Goal: Transaction & Acquisition: Purchase product/service

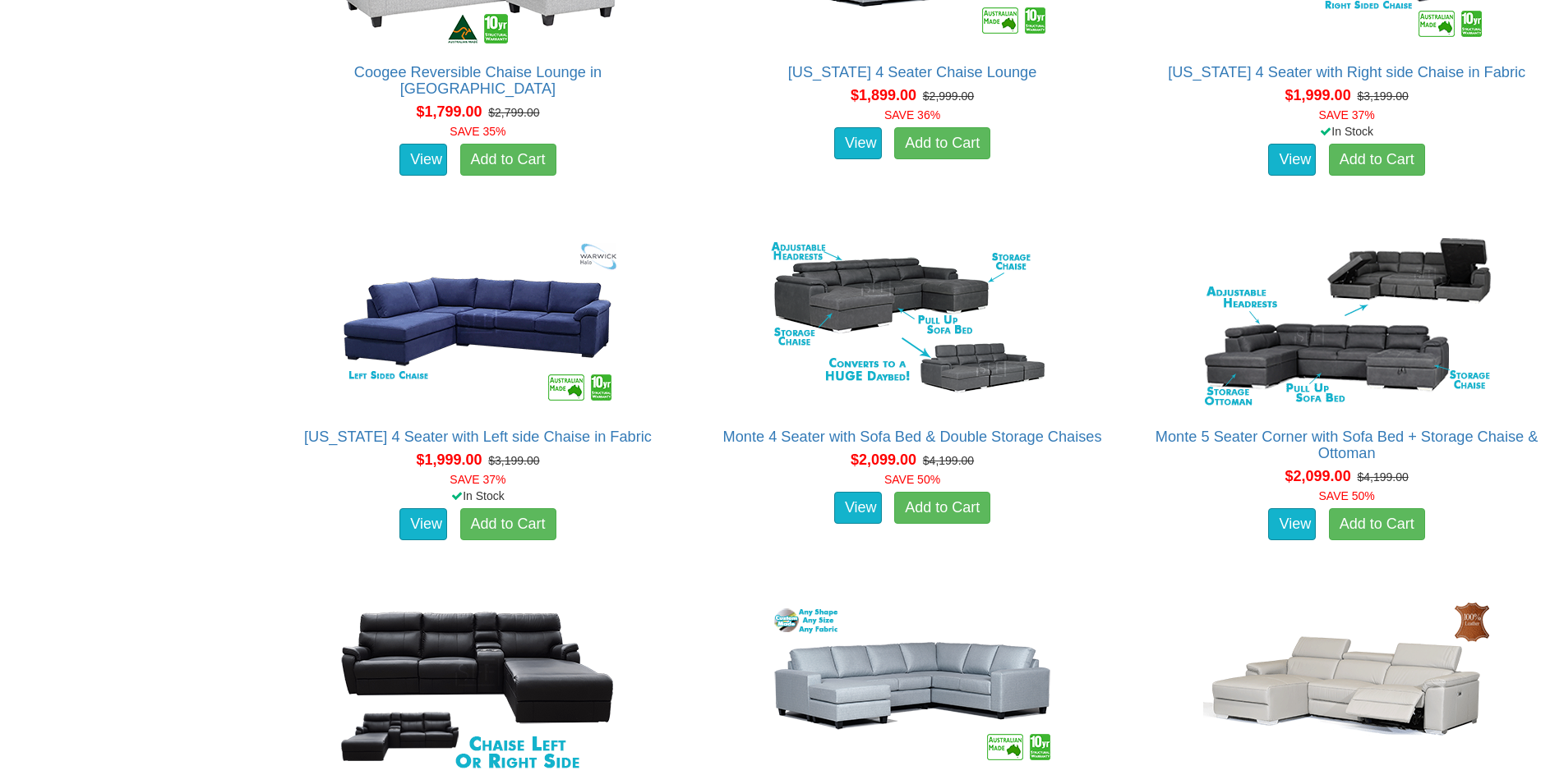
scroll to position [2010, 0]
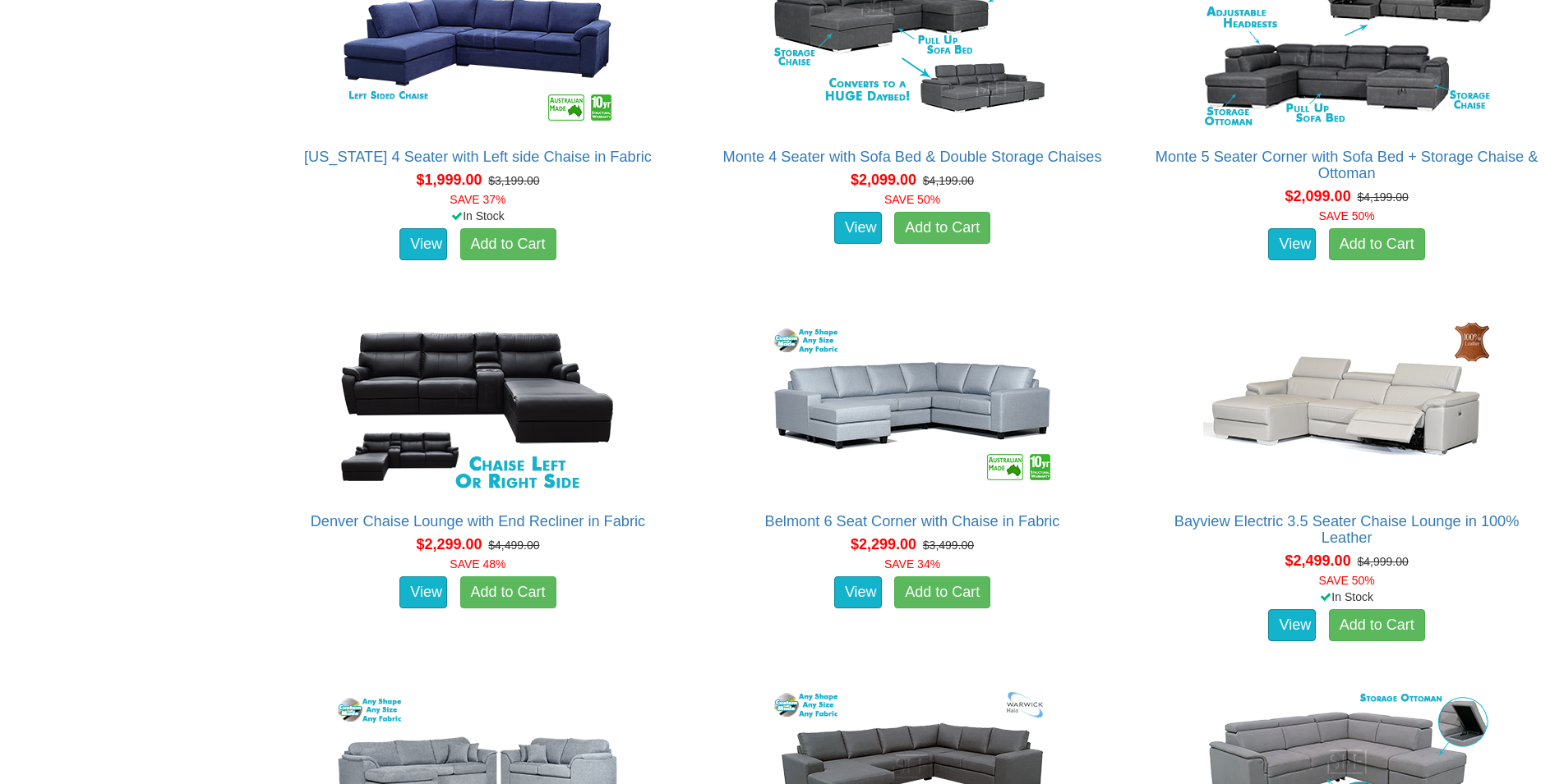
scroll to position [2262, 0]
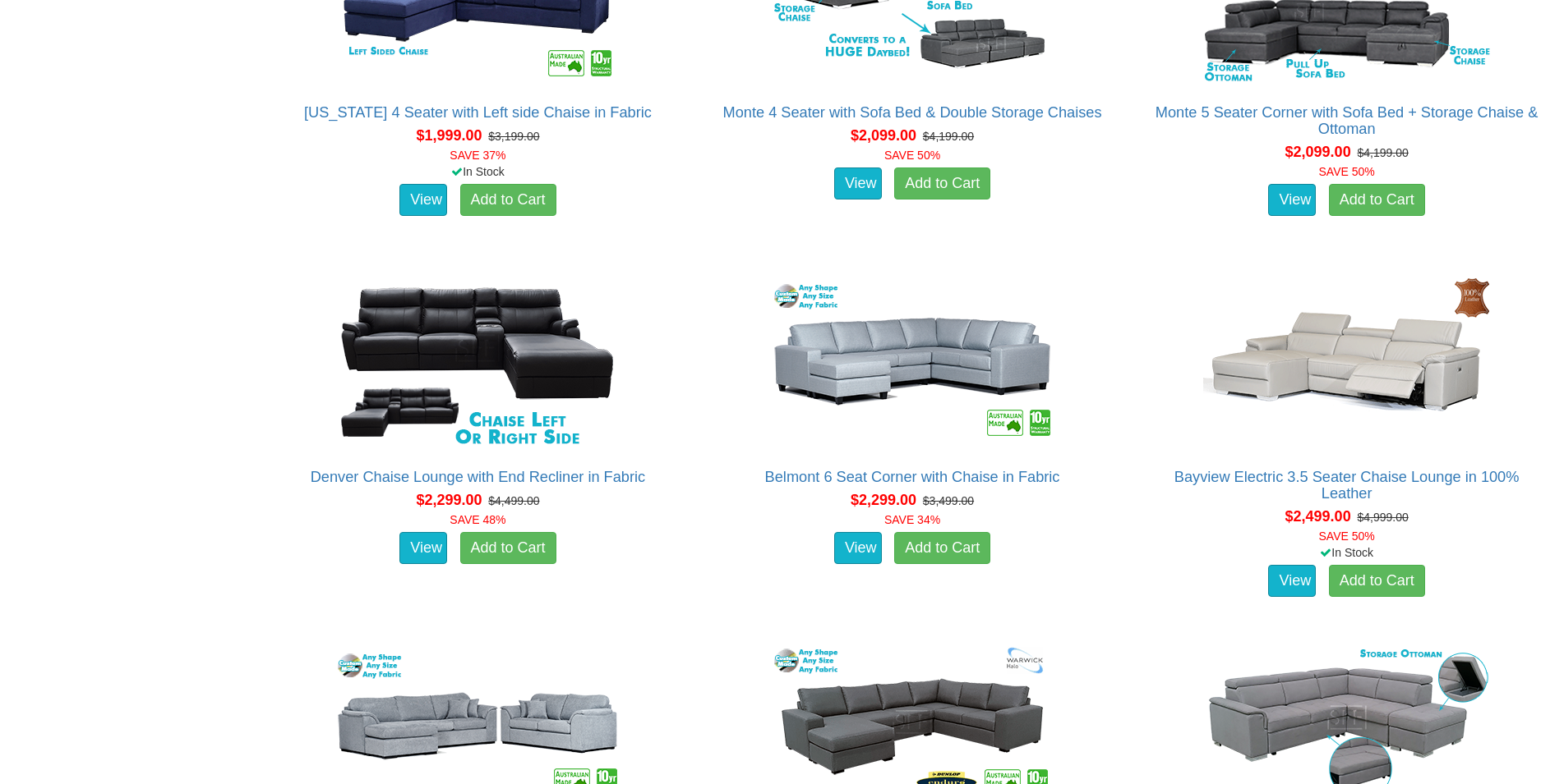
click at [203, 313] on div "Chaise Lounges Even More Choice In Store! Visit [STREET_ADDRESS] Open 7 Days Sy…" at bounding box center [782, 799] width 1564 height 5590
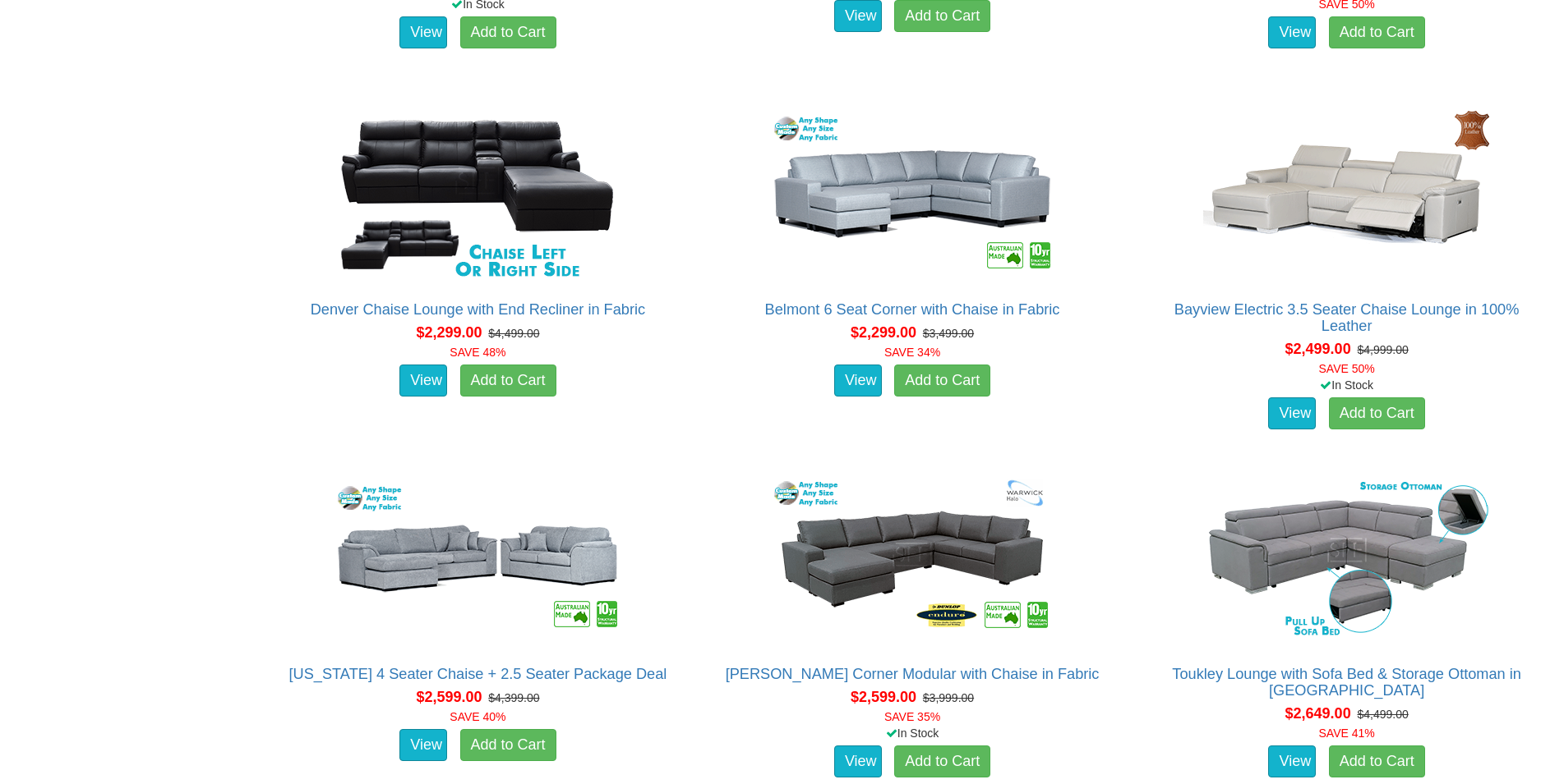
click at [194, 312] on div "Chaise Lounges Even More Choice In Store! Visit [STREET_ADDRESS] Open 7 Days Sy…" at bounding box center [782, 632] width 1564 height 5590
click at [181, 315] on div "Chaise Lounges Even More Choice In Store! Visit [STREET_ADDRESS] Open 7 Days Sy…" at bounding box center [782, 632] width 1564 height 5590
click at [168, 331] on div "Chaise Lounges Even More Choice In Store! Visit [STREET_ADDRESS] Open 7 Days Sy…" at bounding box center [782, 632] width 1564 height 5590
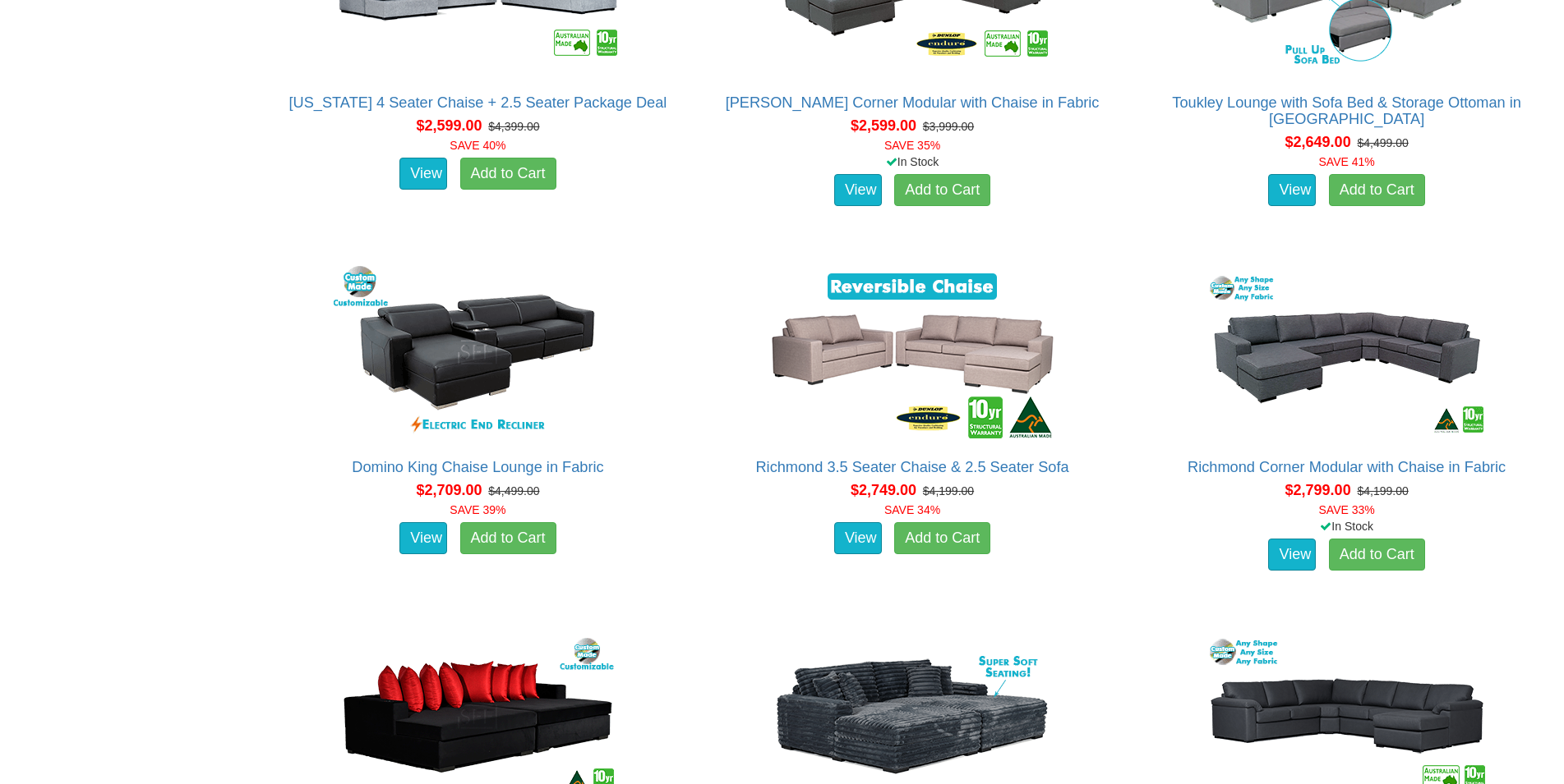
scroll to position [3099, 0]
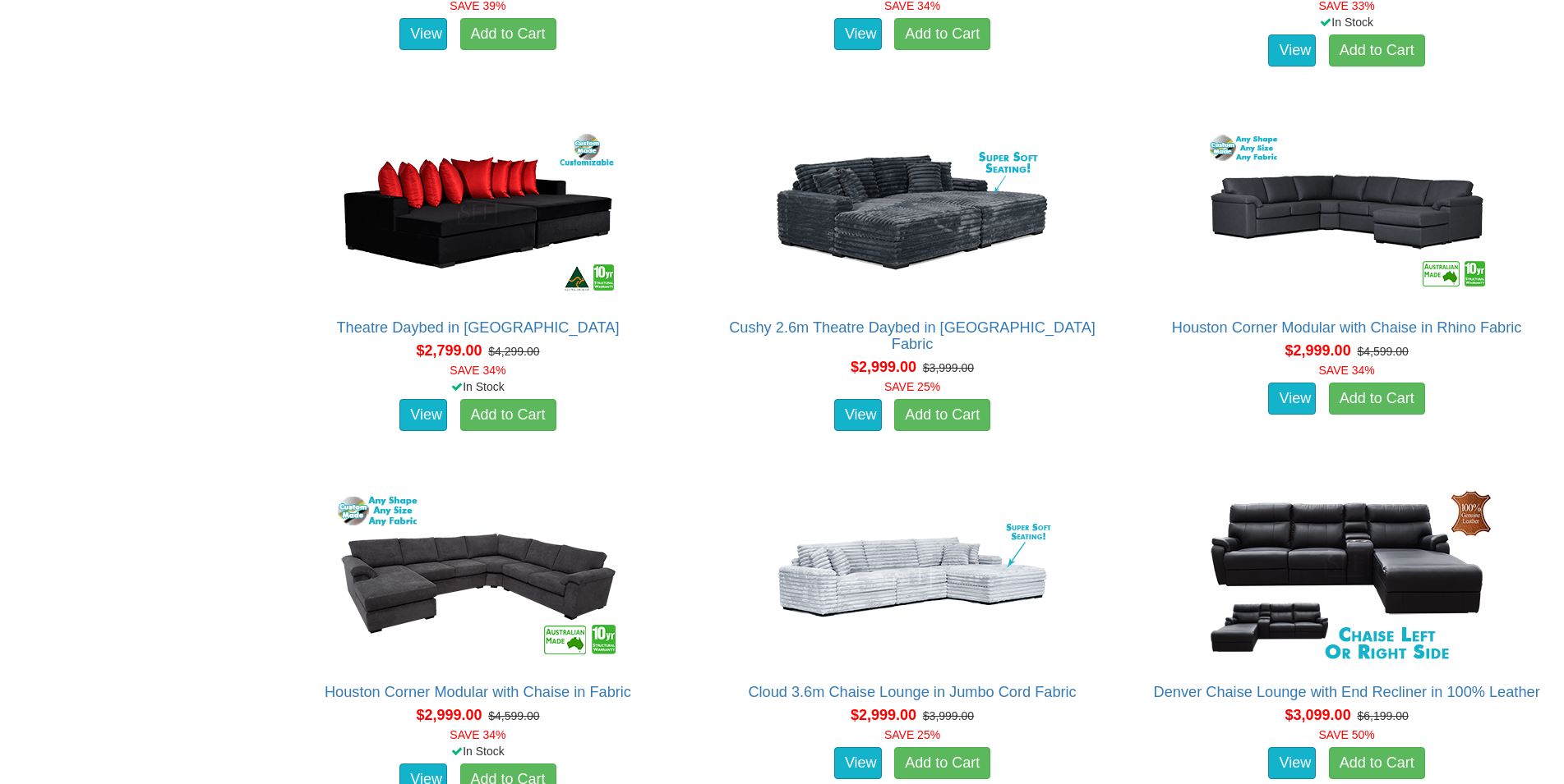
scroll to position [3602, 0]
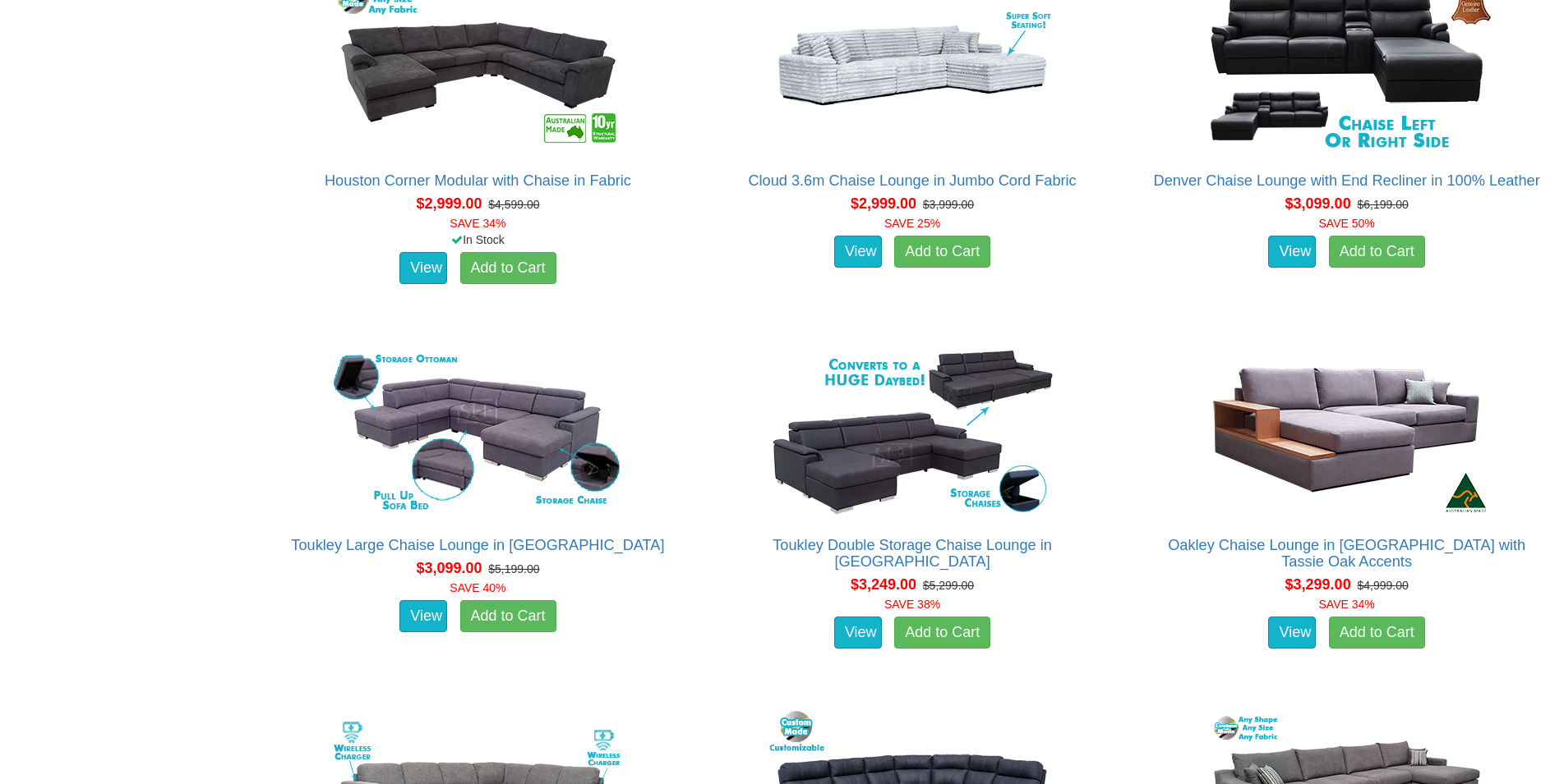
scroll to position [4021, 0]
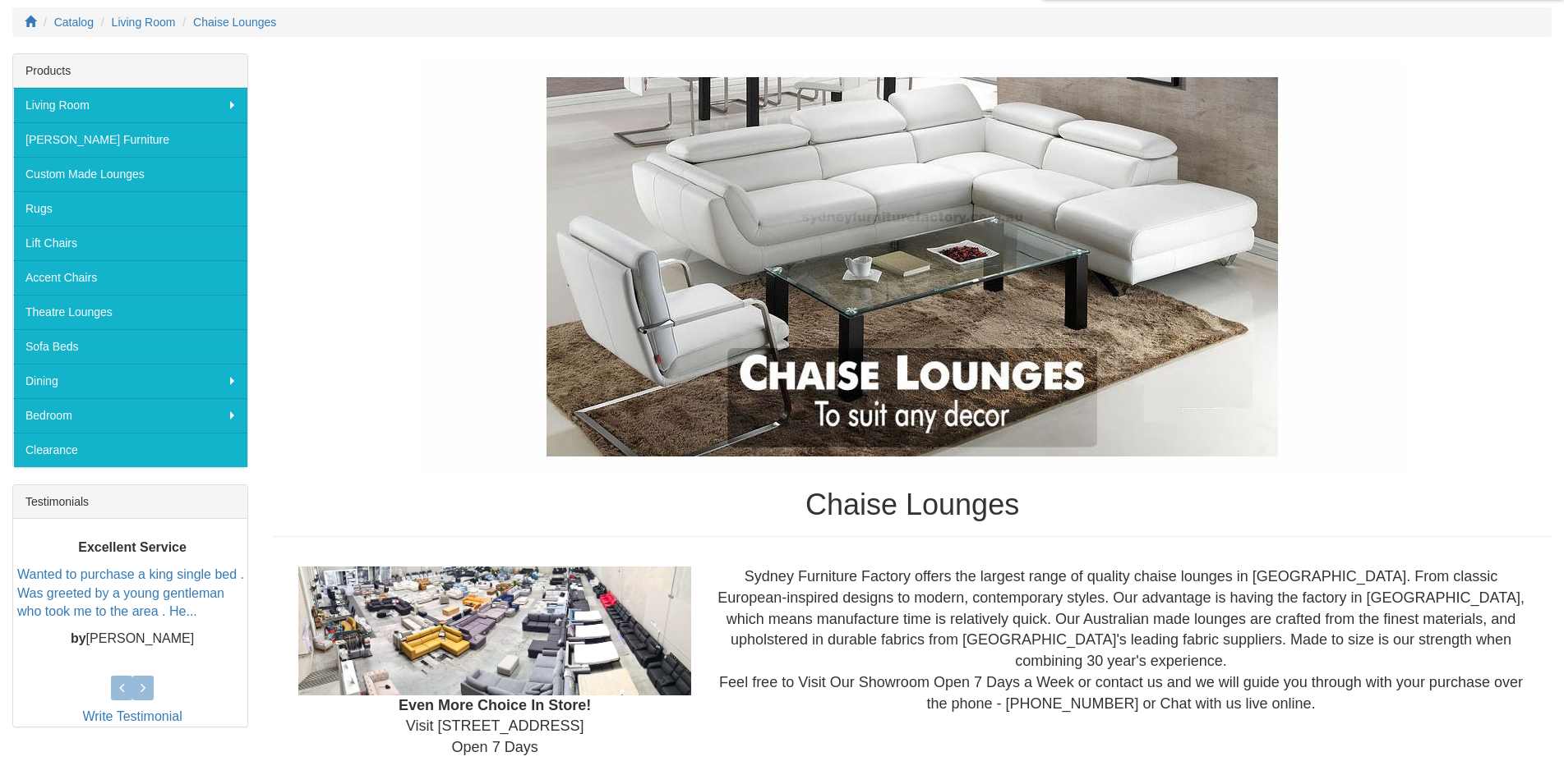
scroll to position [168, 0]
